Goal: Task Accomplishment & Management: Manage account settings

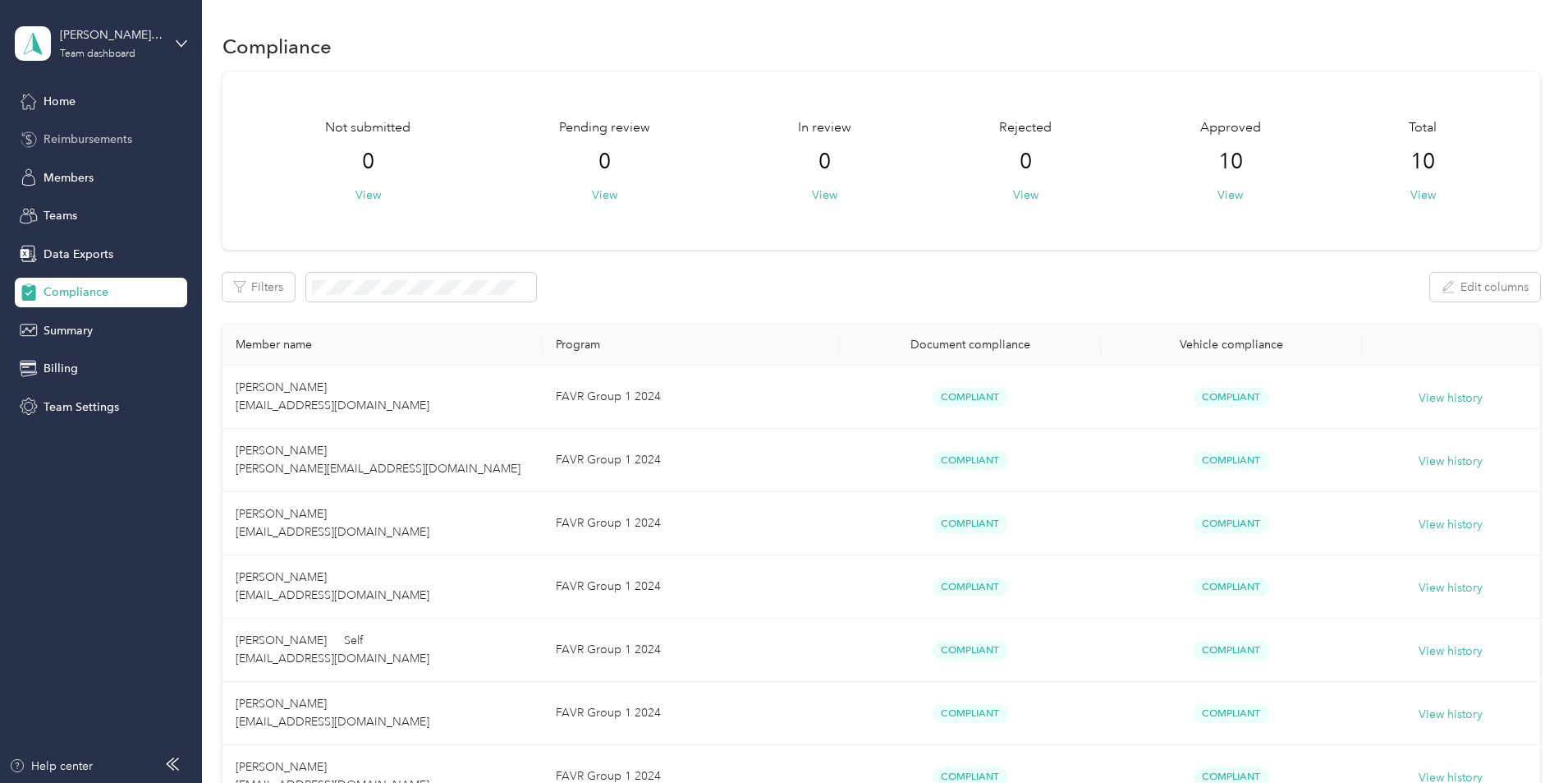
click at [75, 133] on span "Reimbursements" at bounding box center [87, 139] width 89 height 17
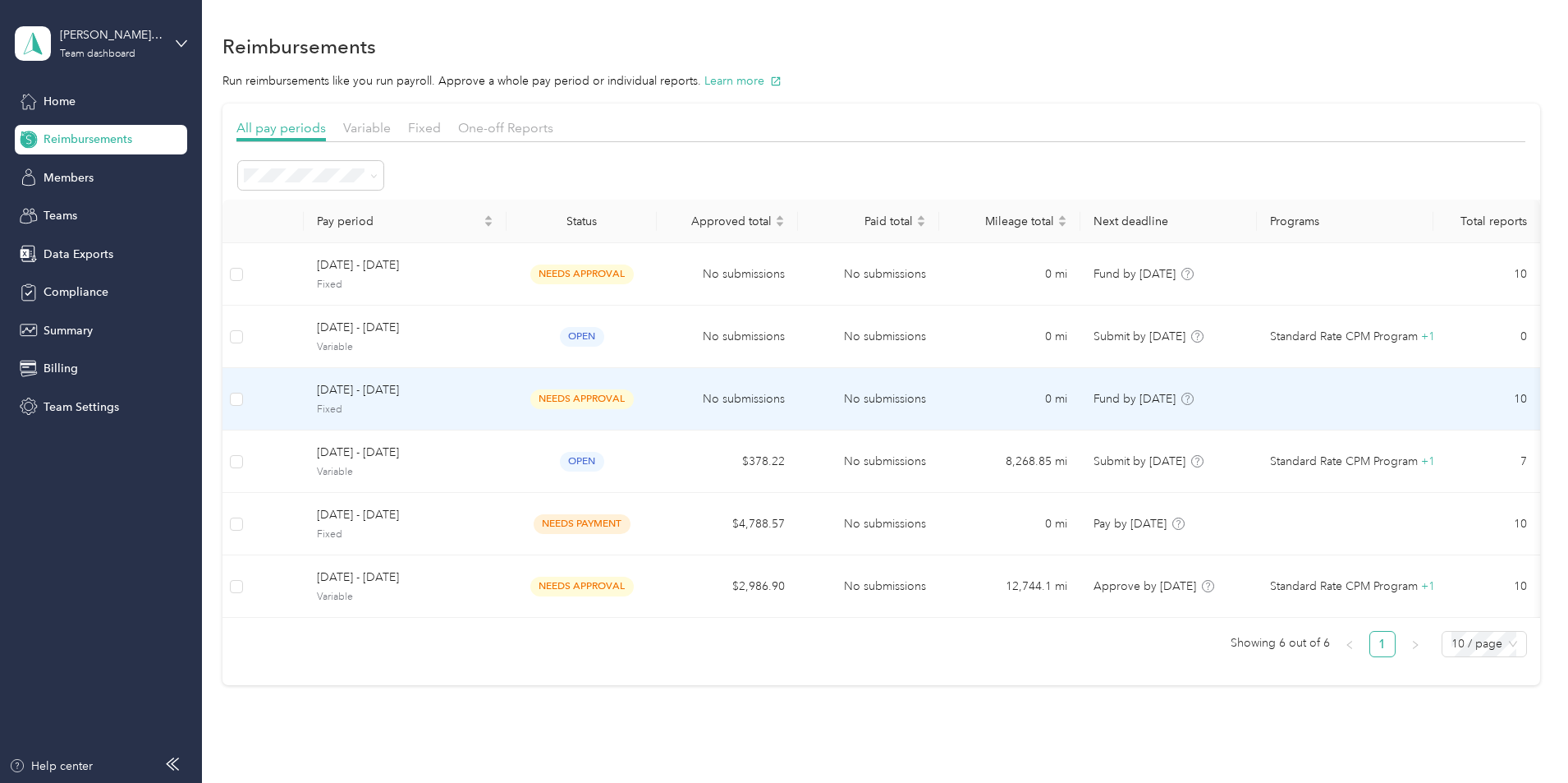
click at [431, 396] on span "[DATE] - [DATE]" at bounding box center [405, 390] width 176 height 18
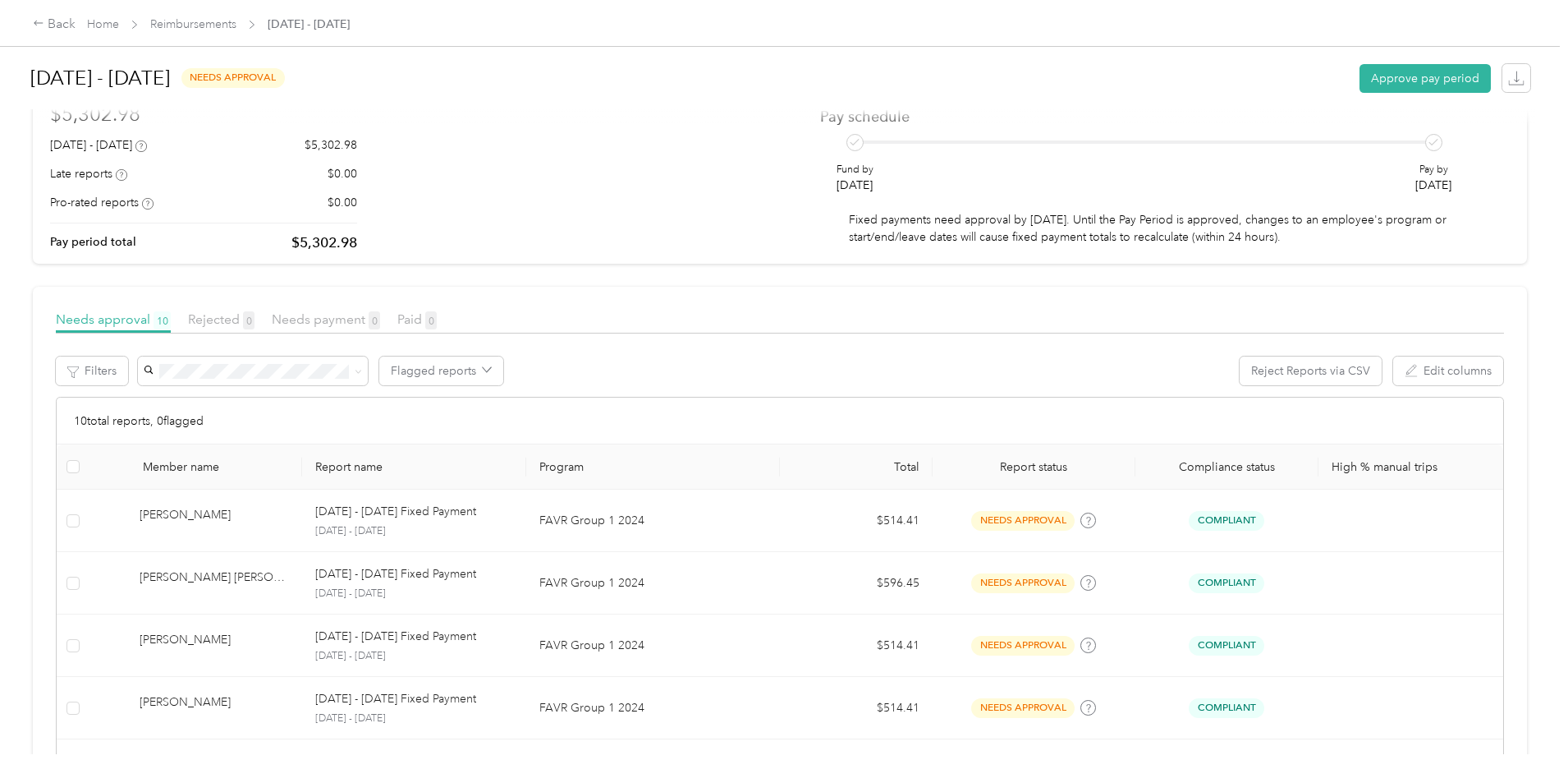
scroll to position [94, 0]
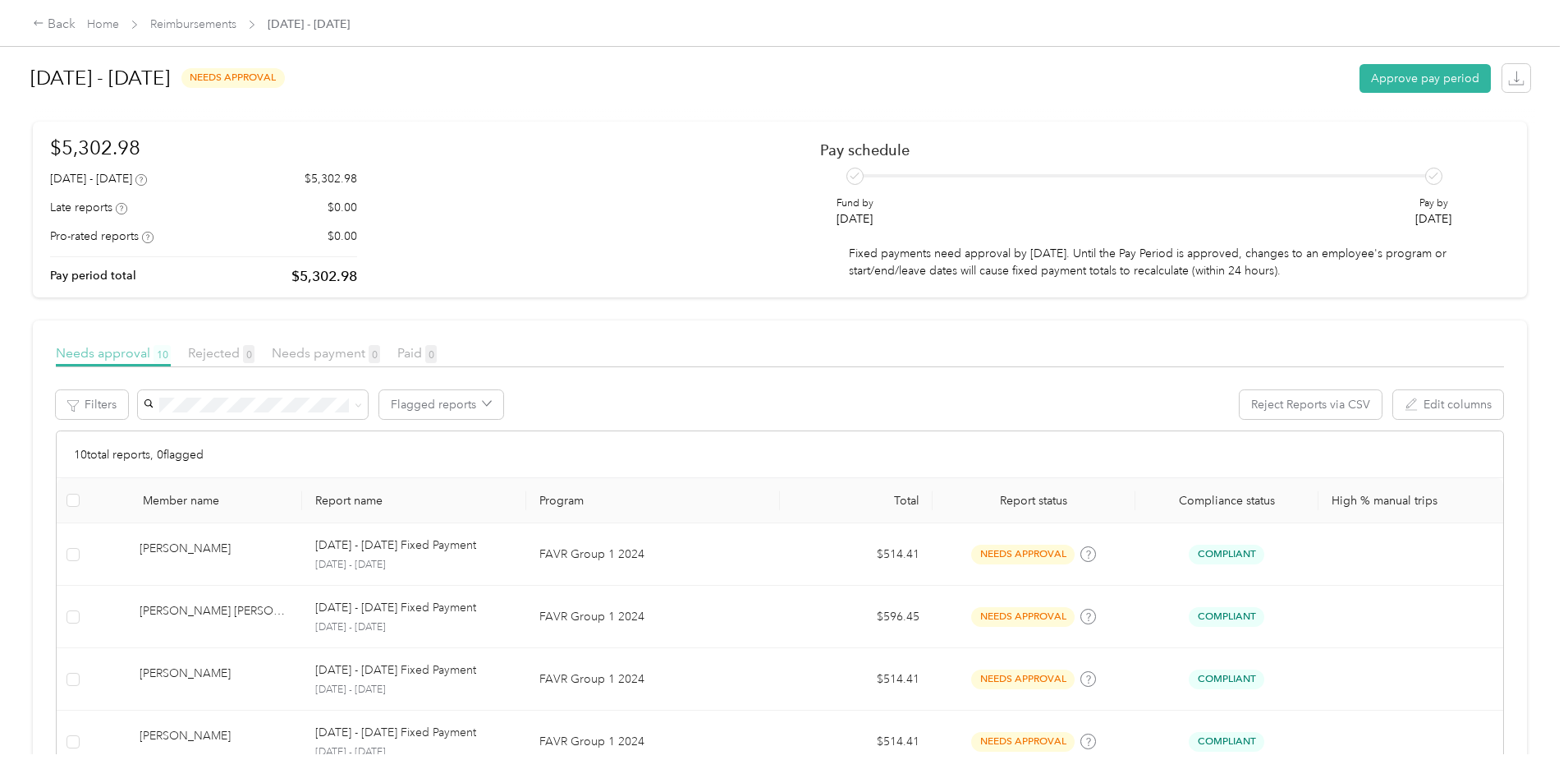
click at [170, 361] on span "Needs approval 10" at bounding box center [113, 352] width 115 height 15
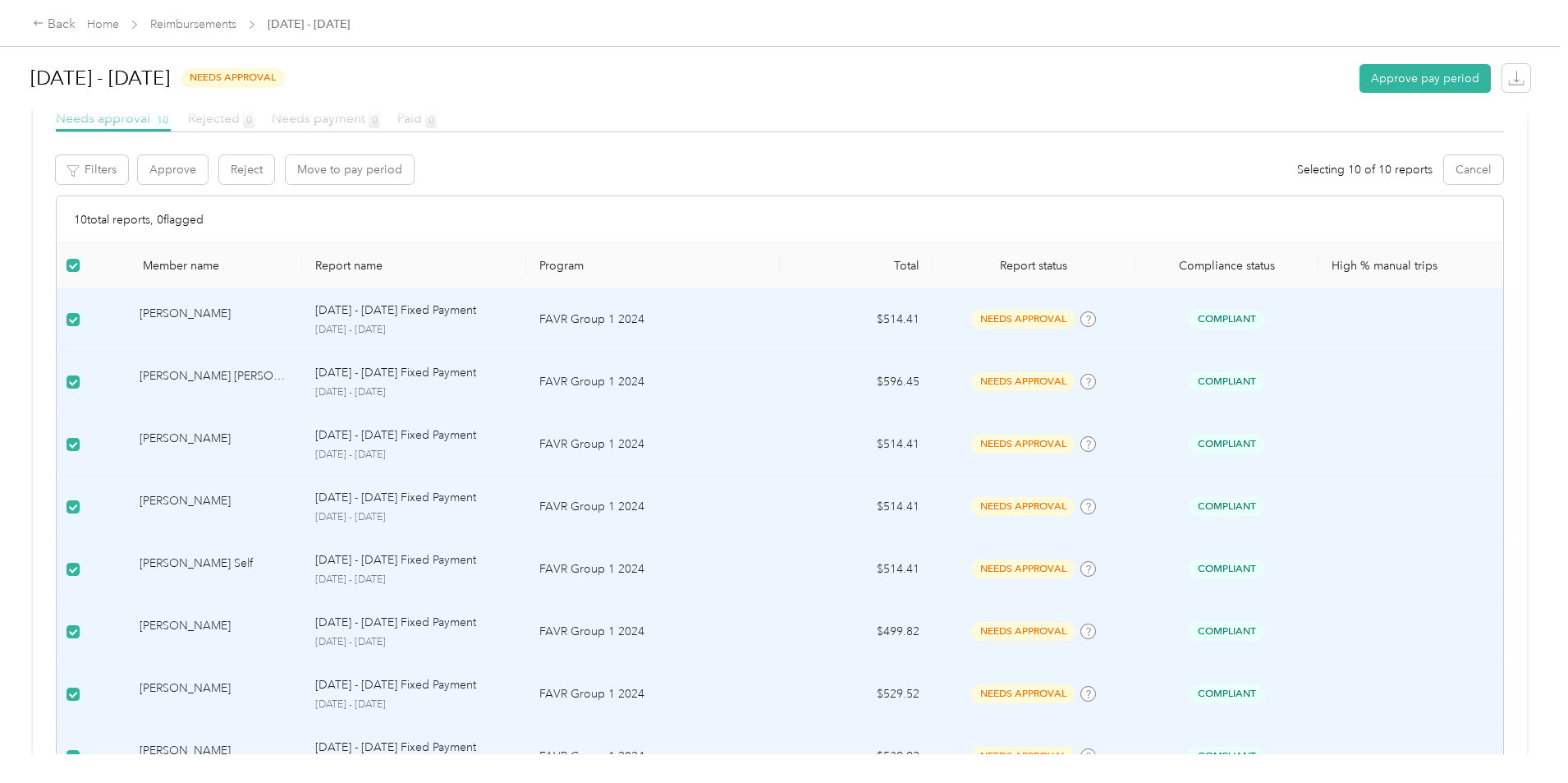
scroll to position [0, 0]
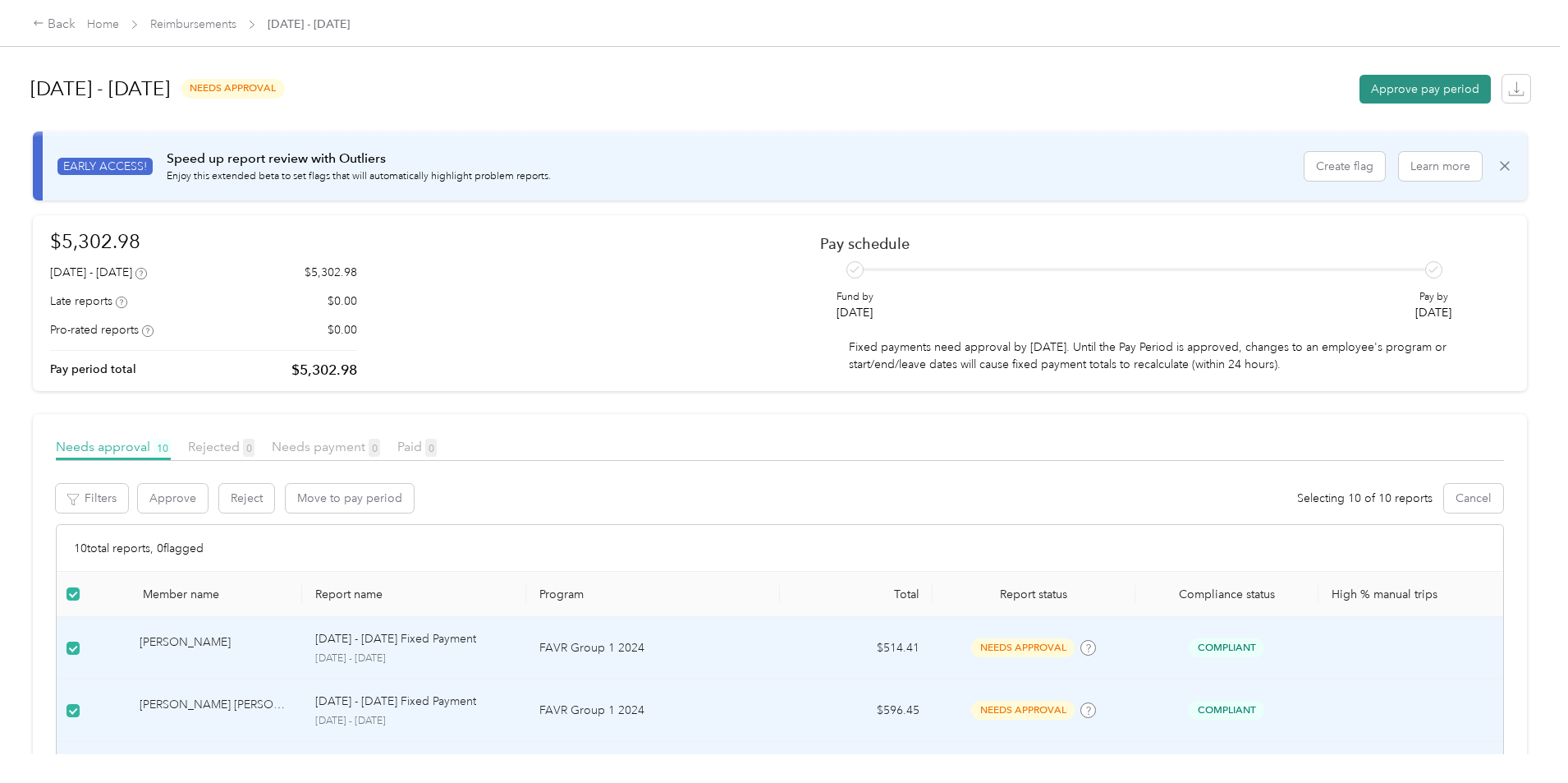
click at [1359, 95] on button "Approve pay period" at bounding box center [1424, 89] width 131 height 29
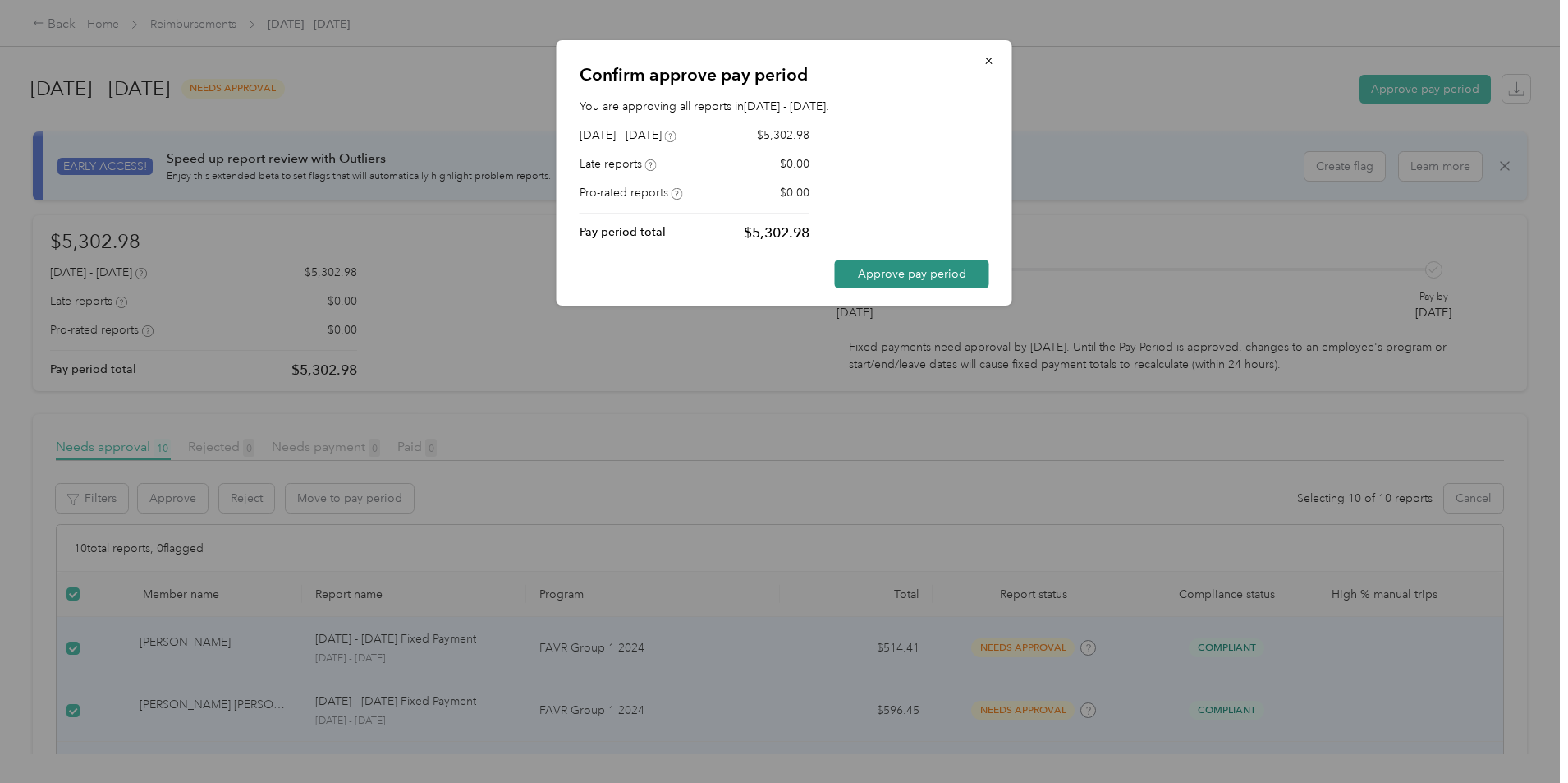
click at [872, 276] on button "Approve pay period" at bounding box center [912, 274] width 154 height 29
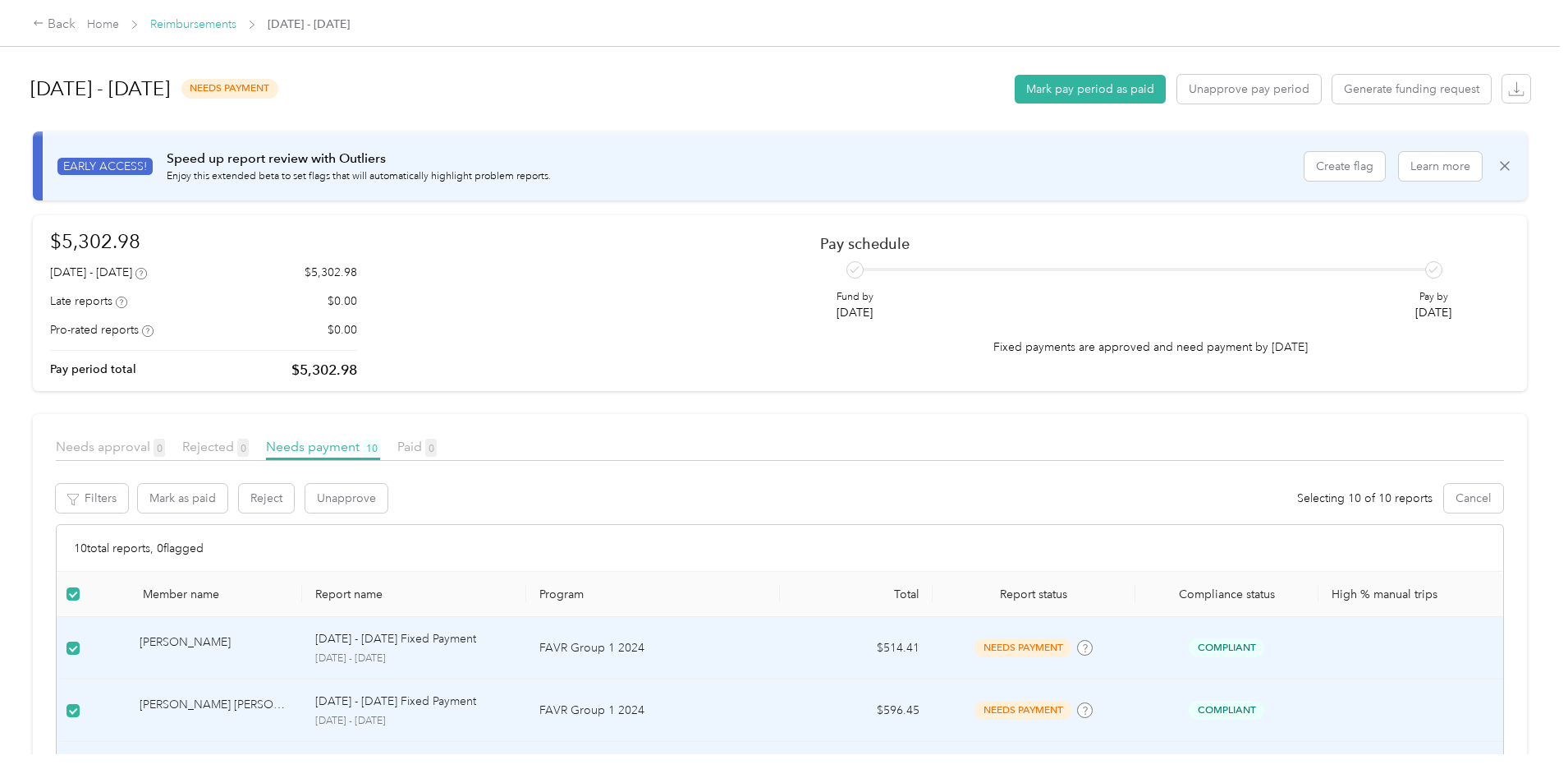
click at [236, 21] on link "Reimbursements" at bounding box center [193, 24] width 86 height 14
